Goal: Check status

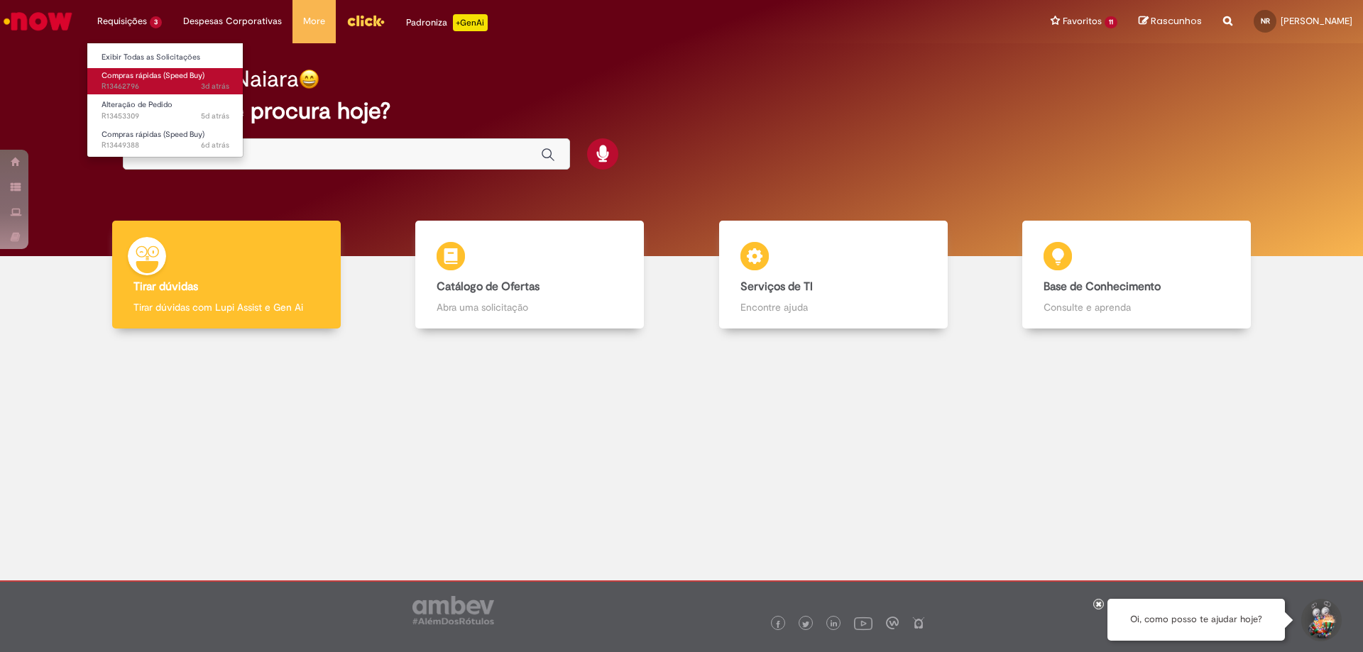
click at [129, 78] on span "Compras rápidas (Speed Buy)" at bounding box center [153, 75] width 103 height 11
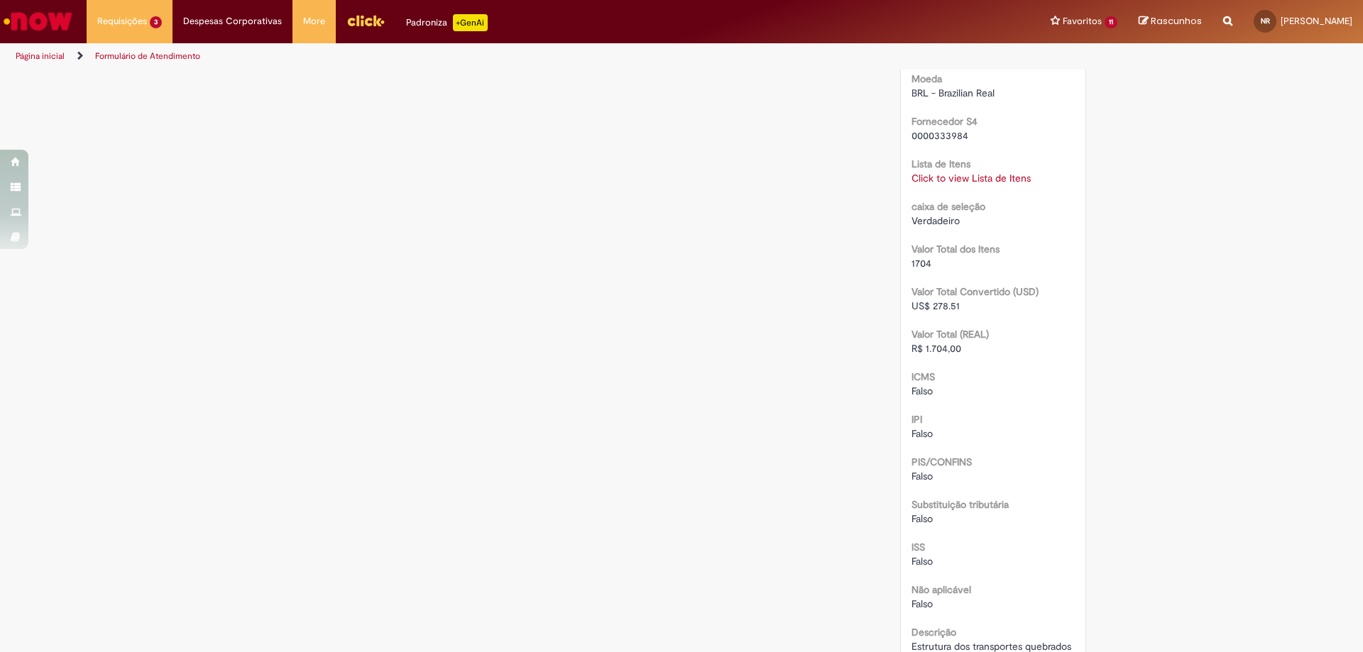
scroll to position [1623, 0]
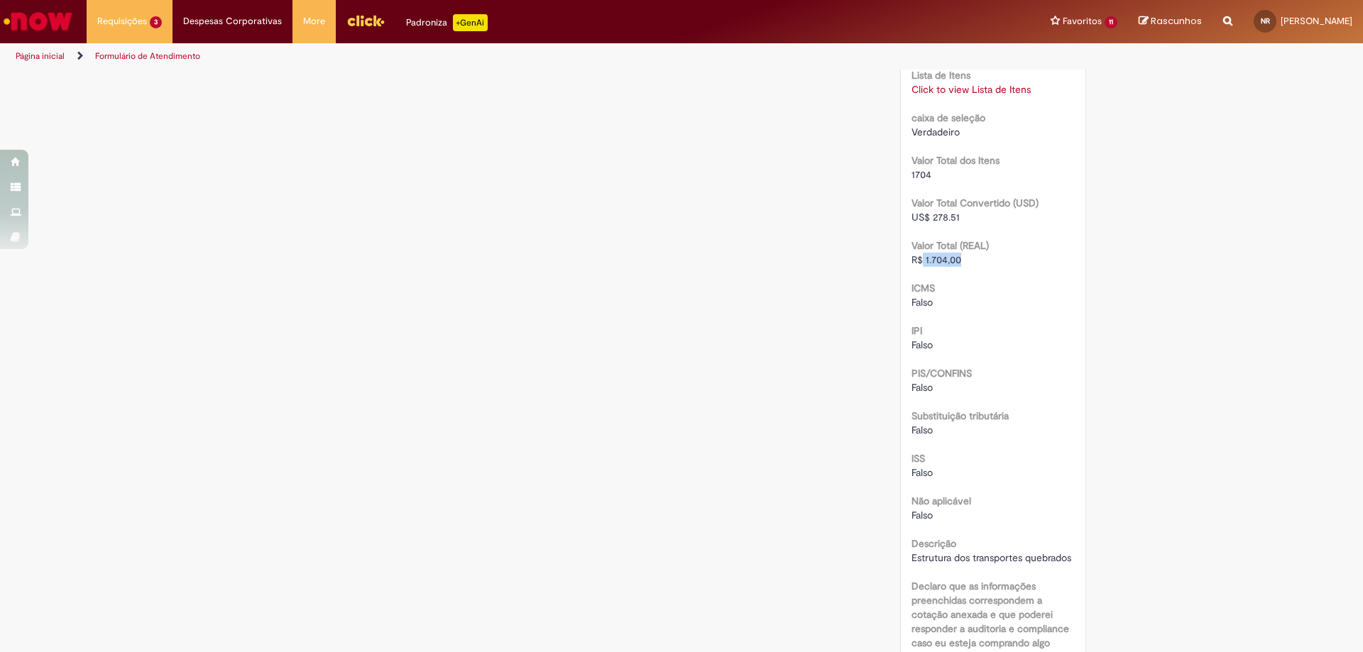
drag, startPoint x: 957, startPoint y: 314, endPoint x: 917, endPoint y: 317, distance: 39.9
click at [917, 267] on div "R$ 1.704,00" at bounding box center [994, 260] width 164 height 14
copy span "1.704,00"
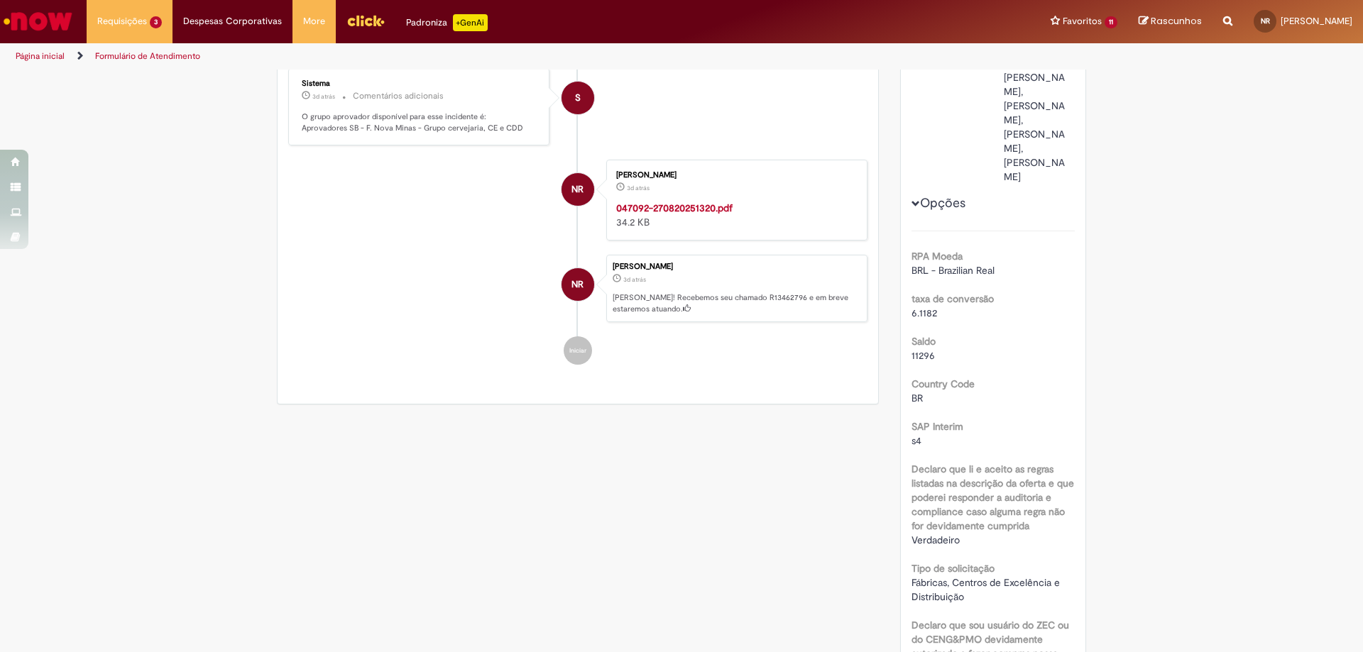
scroll to position [0, 0]
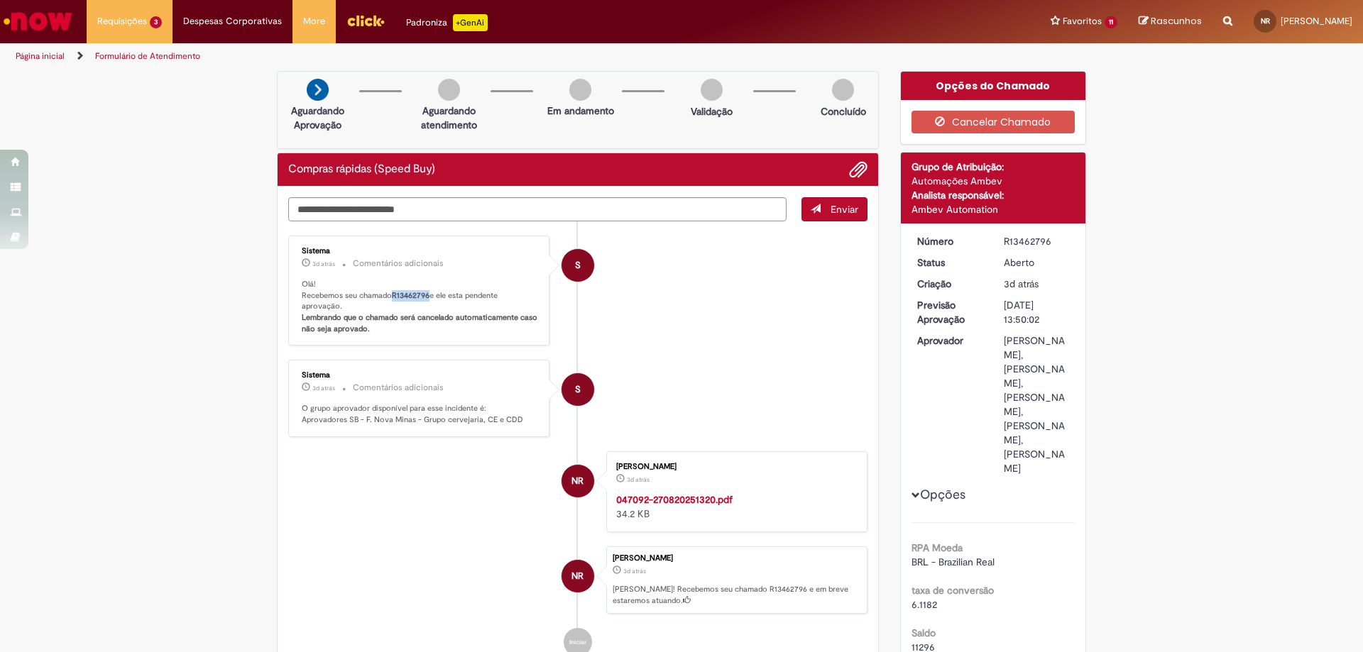
drag, startPoint x: 387, startPoint y: 292, endPoint x: 424, endPoint y: 294, distance: 37.0
click at [424, 294] on p "Olá! Recebemos seu chamado R13462796 e ele esta pendente aprovação. Lembrando q…" at bounding box center [420, 307] width 236 height 56
copy p "R13462796"
click at [128, 55] on link "Exibir Todas as Solicitações" at bounding box center [165, 58] width 156 height 16
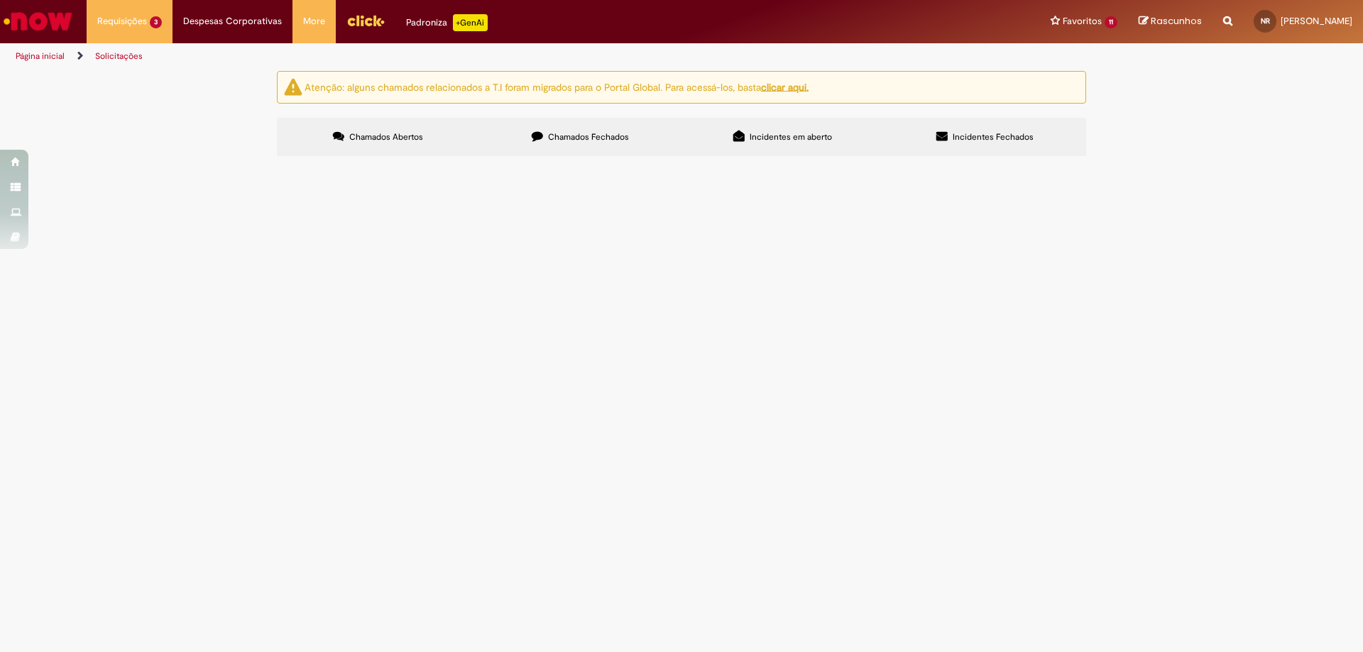
click at [582, 137] on span "Chamados Fechados" at bounding box center [588, 136] width 81 height 11
click at [0, 0] on link "2" at bounding box center [0, 0] width 0 height 0
click at [0, 0] on link "3" at bounding box center [0, 0] width 0 height 0
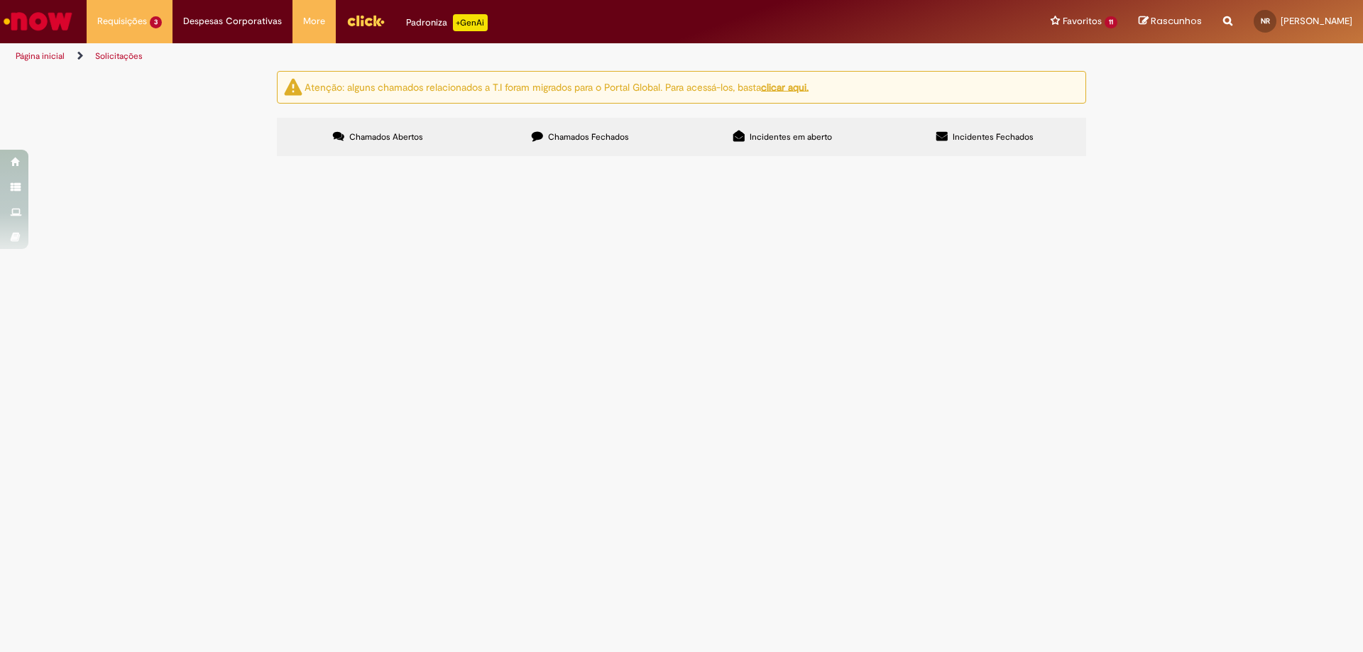
scroll to position [351, 0]
click at [0, 0] on link "4" at bounding box center [0, 0] width 0 height 0
click at [0, 0] on link "5" at bounding box center [0, 0] width 0 height 0
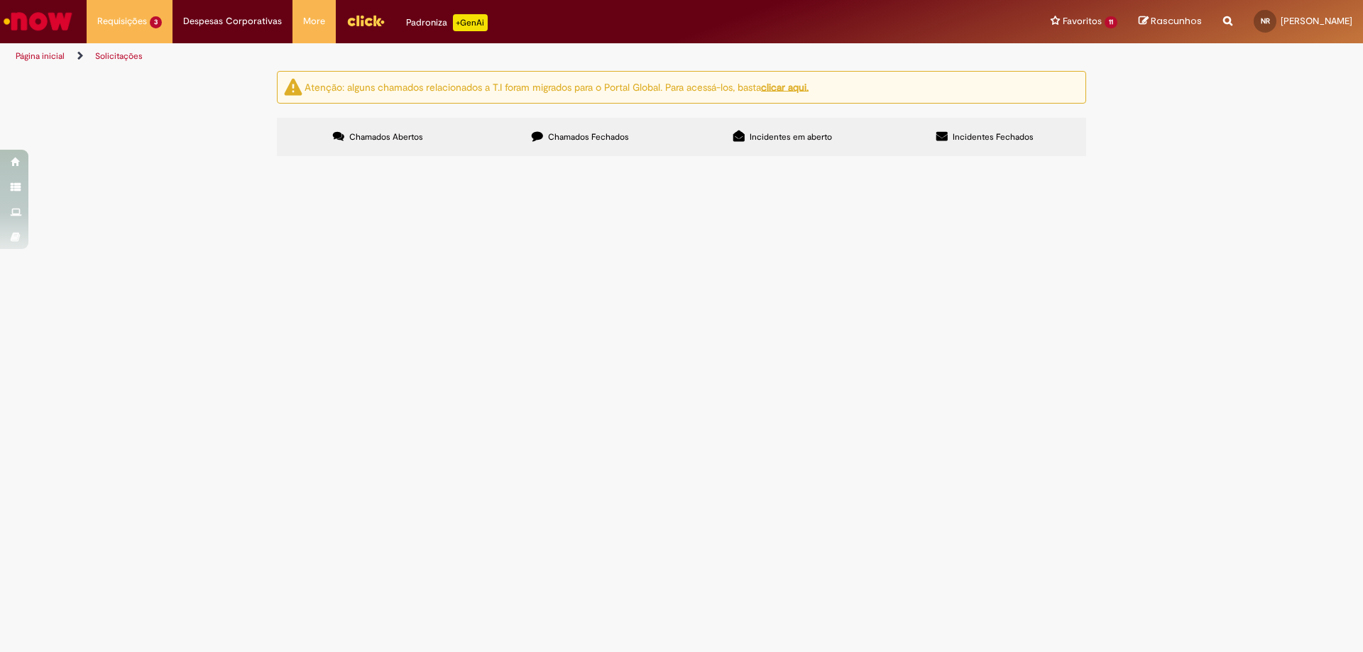
click at [0, 0] on span "Bloco de contato contatores do PZ" at bounding box center [0, 0] width 0 height 0
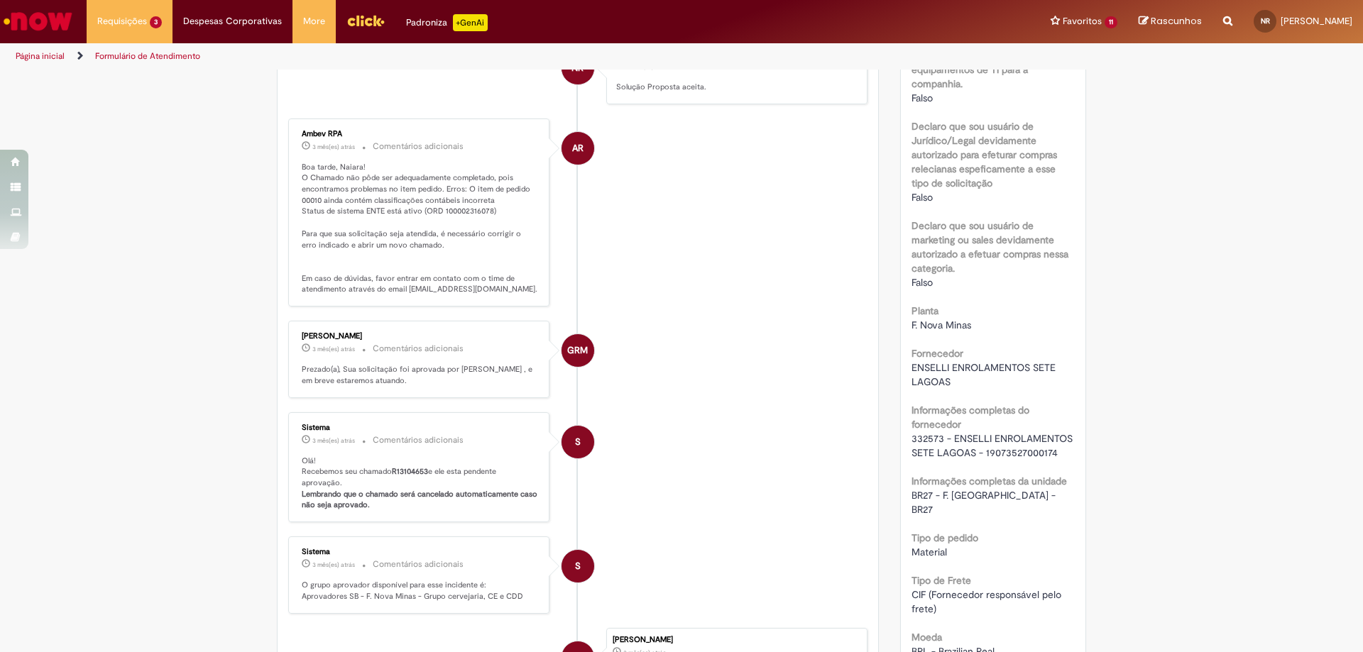
scroll to position [976, 0]
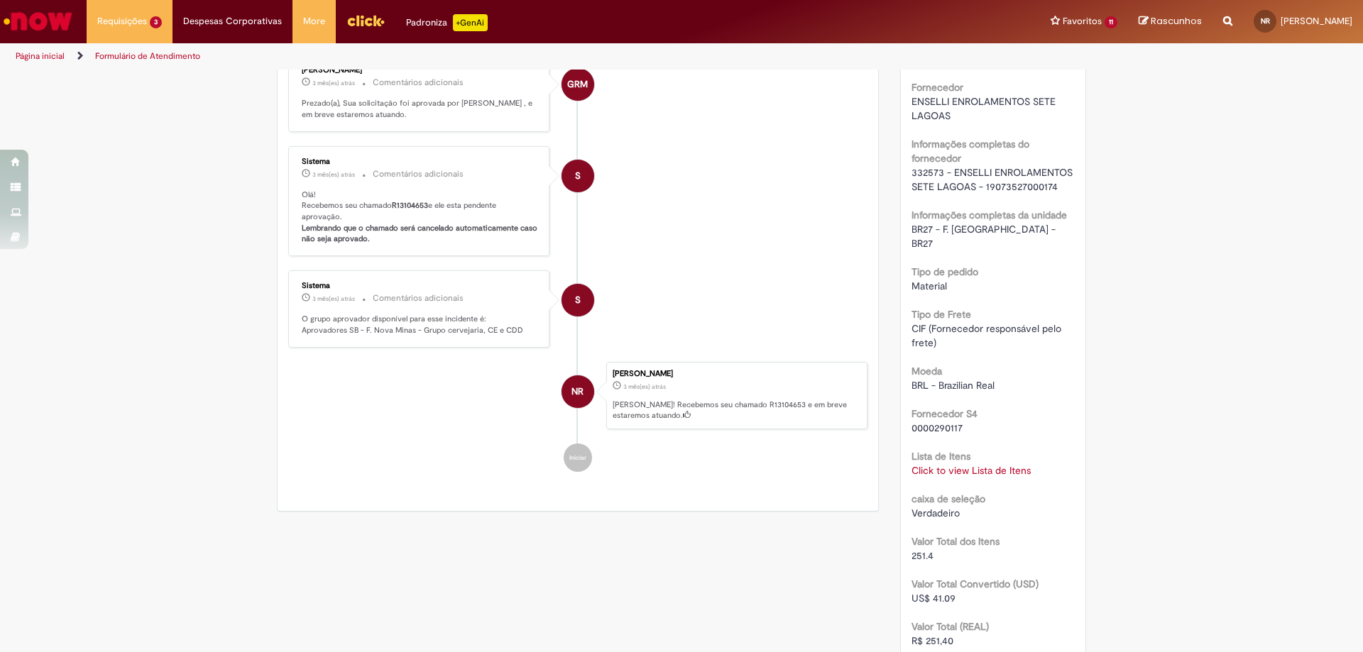
click at [929, 476] on link "Click to view Lista de Itens" at bounding box center [971, 470] width 119 height 13
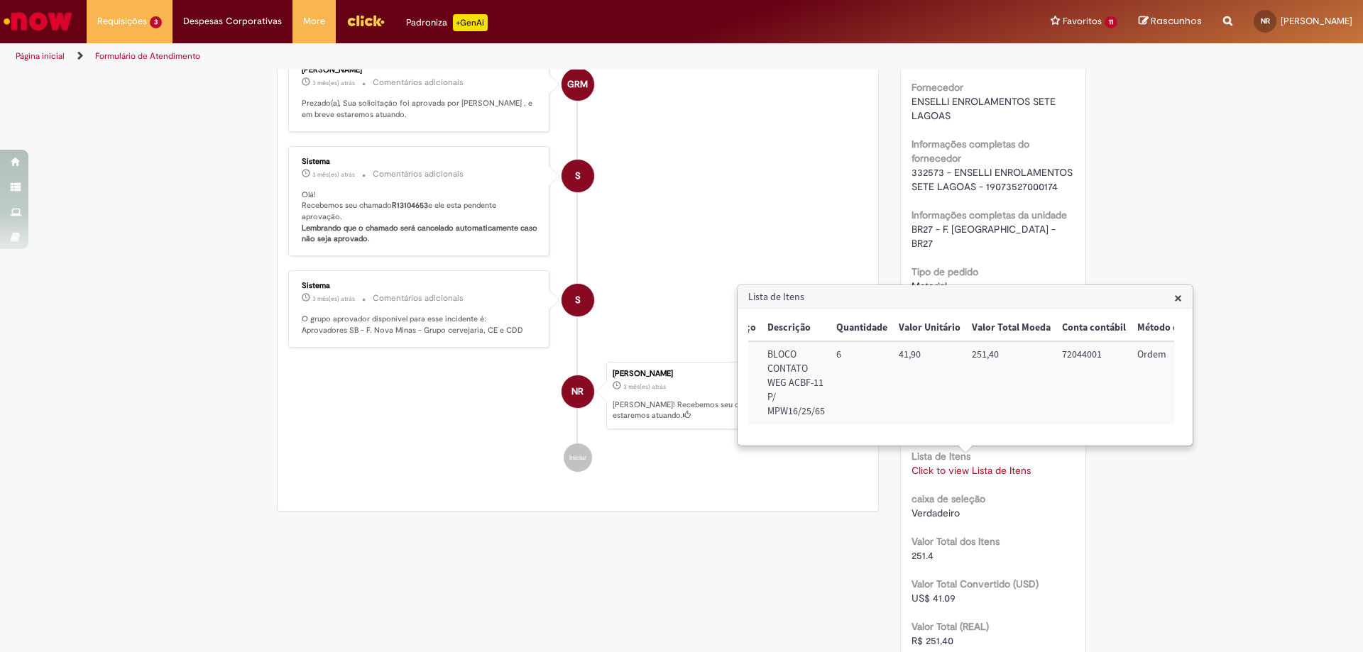
scroll to position [0, 131]
drag, startPoint x: 990, startPoint y: 353, endPoint x: 959, endPoint y: 356, distance: 30.7
click at [962, 356] on td "251,40" at bounding box center [1007, 382] width 90 height 83
